Goal: Task Accomplishment & Management: Complete application form

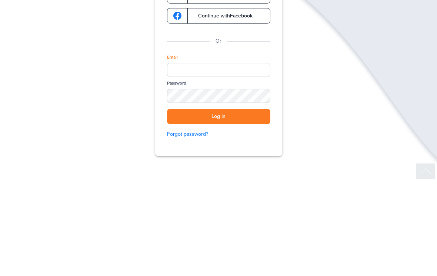
scroll to position [95, 0]
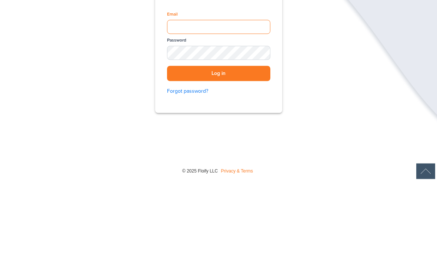
type input "**********"
click at [219, 161] on button "Log in" at bounding box center [218, 168] width 103 height 15
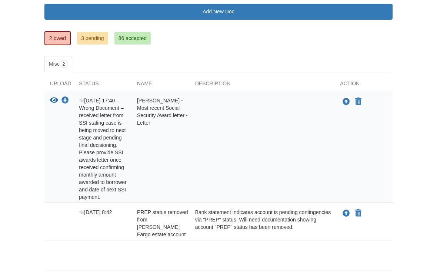
scroll to position [110, 0]
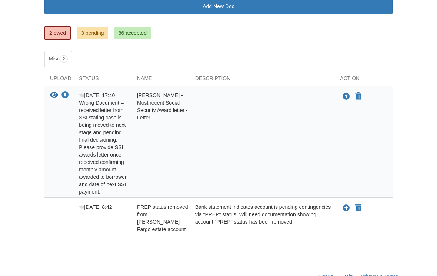
click at [346, 211] on icon "Upload PREP status removed from Wells Fargo estate account" at bounding box center [346, 207] width 7 height 7
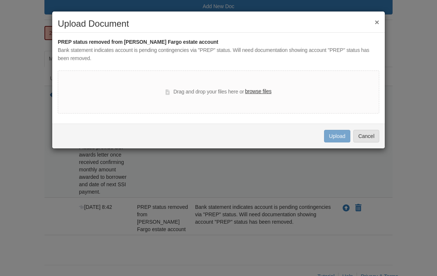
click at [256, 93] on label "browse files" at bounding box center [258, 91] width 26 height 8
click at [0, 0] on input "browse files" at bounding box center [0, 0] width 0 height 0
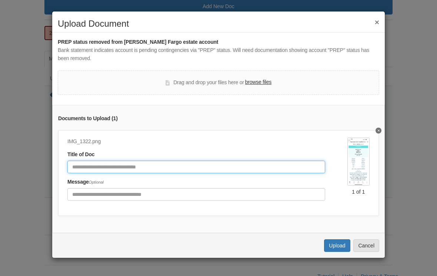
click at [83, 164] on input "Document Title" at bounding box center [196, 166] width 258 height 13
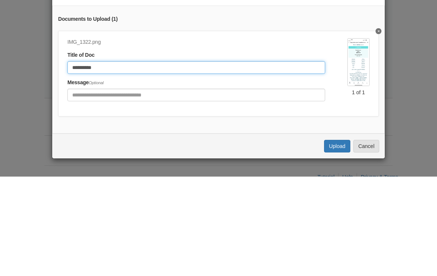
type input "*********"
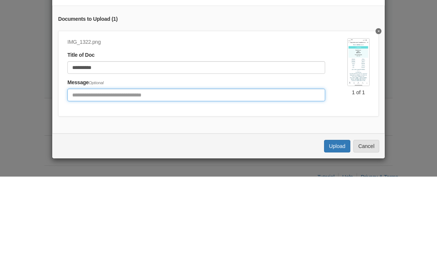
click at [76, 188] on input "Include any comments on this document" at bounding box center [196, 194] width 258 height 13
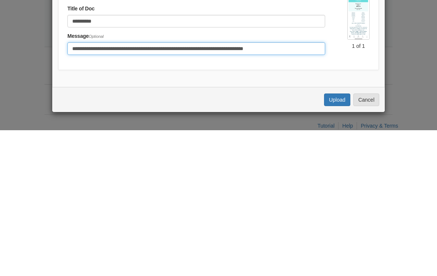
scroll to position [120, 0]
type input "**********"
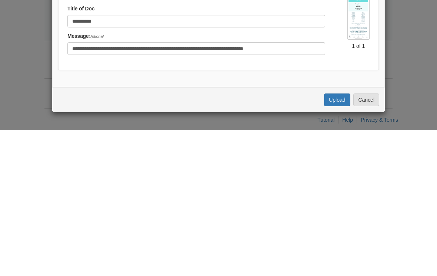
click at [338, 239] on button "Upload" at bounding box center [337, 245] width 26 height 13
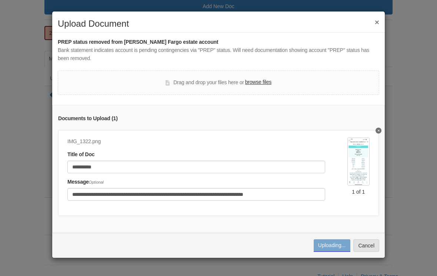
scroll to position [0, 0]
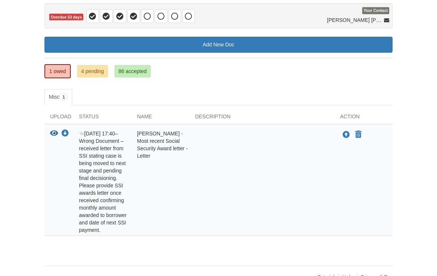
scroll to position [80, 0]
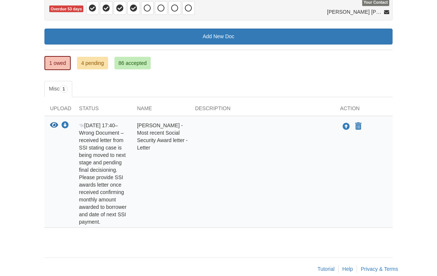
click at [2, 147] on body "[EMAIL_ADDRESS][DOMAIN_NAME] Logout" at bounding box center [218, 103] width 437 height 367
